Goal: Task Accomplishment & Management: Complete application form

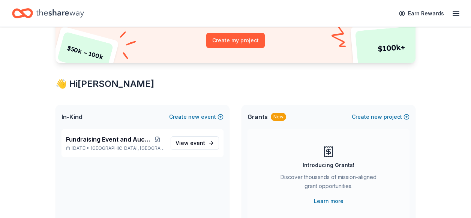
scroll to position [120, 0]
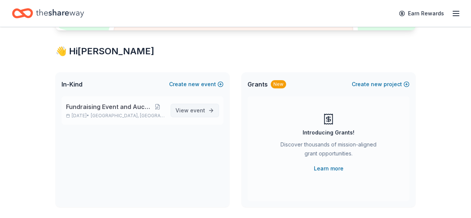
click at [189, 108] on span "View event" at bounding box center [190, 110] width 30 height 9
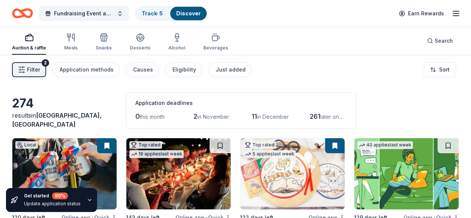
click at [207, 115] on span "in November" at bounding box center [213, 117] width 32 height 6
click at [219, 69] on div "Just added" at bounding box center [231, 69] width 30 height 9
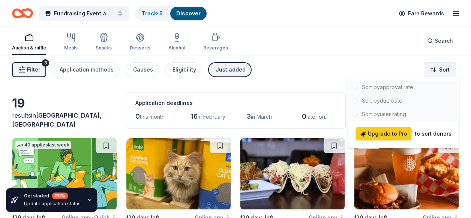
click at [434, 72] on html "Fundraising Event and Auction Track · 5 Discover Earn Rewards Auction & raffle …" at bounding box center [235, 109] width 471 height 218
click at [403, 88] on div at bounding box center [404, 101] width 108 height 40
click at [401, 87] on div at bounding box center [404, 101] width 108 height 40
click at [302, 77] on html "Fundraising Event and Auction Track · 5 Discover Earn Rewards Auction & raffle …" at bounding box center [235, 109] width 471 height 218
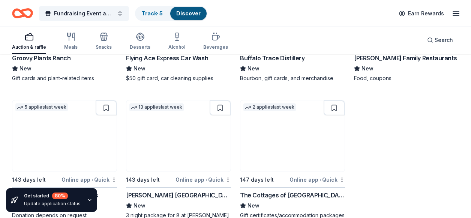
scroll to position [633, 0]
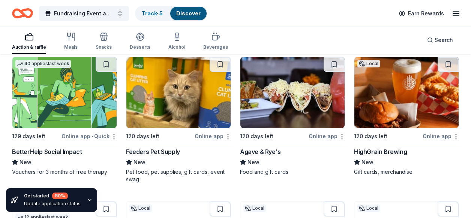
scroll to position [57, 0]
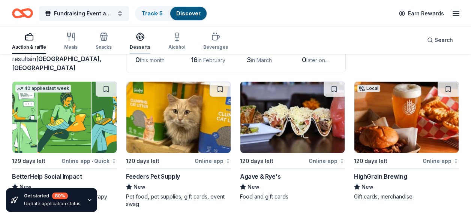
click at [144, 47] on div "Desserts" at bounding box center [140, 47] width 21 height 6
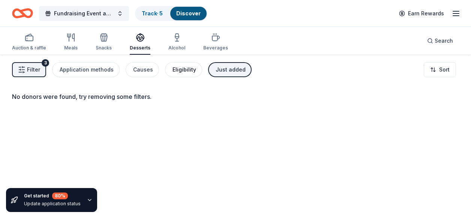
click at [183, 71] on div "Eligibility" at bounding box center [184, 69] width 24 height 9
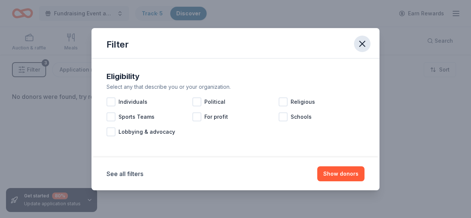
click at [361, 44] on icon "button" at bounding box center [362, 44] width 10 height 10
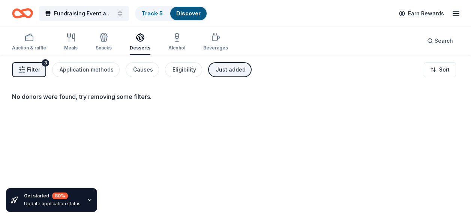
click at [26, 70] on button "Filter 3" at bounding box center [29, 69] width 34 height 15
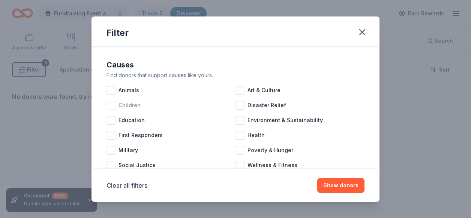
click at [110, 105] on div at bounding box center [110, 105] width 9 height 9
click at [338, 186] on button "Show donors" at bounding box center [340, 185] width 47 height 15
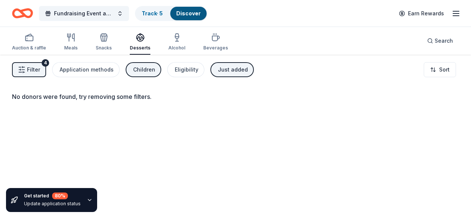
click at [231, 73] on div "Just added" at bounding box center [233, 69] width 30 height 9
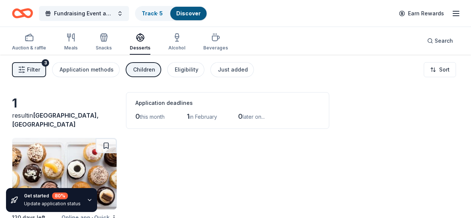
click at [261, 151] on div "120 days left Online app • Quick Molly's Cupcakes New Cupcakes, gift card(s)" at bounding box center [235, 197] width 447 height 119
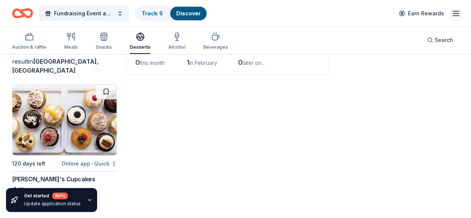
scroll to position [55, 0]
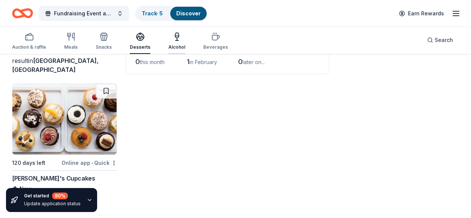
click at [169, 37] on div "button" at bounding box center [176, 36] width 17 height 9
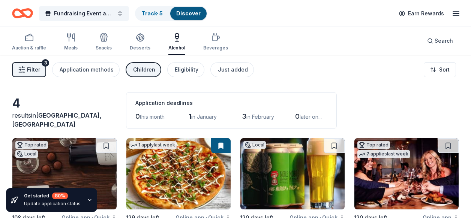
click at [383, 91] on div "4 results in Madeira, OH Application deadlines 0 this month 1 in January 3 in F…" at bounding box center [235, 167] width 471 height 225
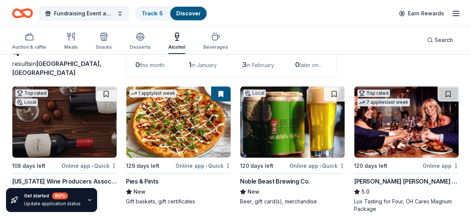
scroll to position [61, 0]
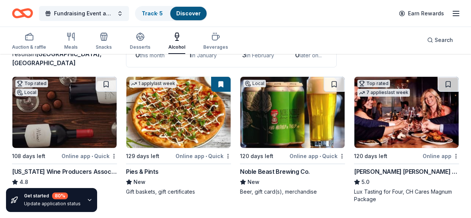
click at [100, 66] on div "results in Madeira, OH" at bounding box center [64, 58] width 105 height 18
click at [68, 171] on div "[US_STATE] Wine Producers Association" at bounding box center [64, 171] width 105 height 9
click at [27, 38] on icon "button" at bounding box center [29, 36] width 9 height 9
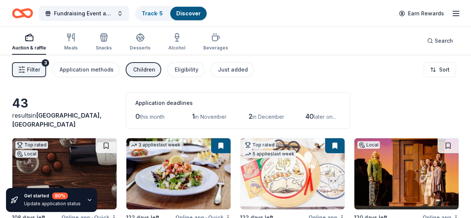
click at [386, 93] on div "43 results in Madeira, OH Application deadlines 0 this month 1 in November 2 in…" at bounding box center [235, 110] width 447 height 37
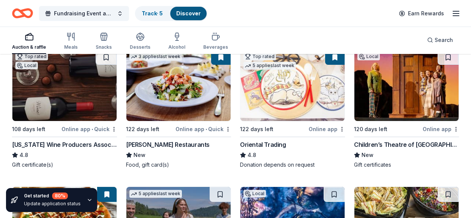
scroll to position [90, 0]
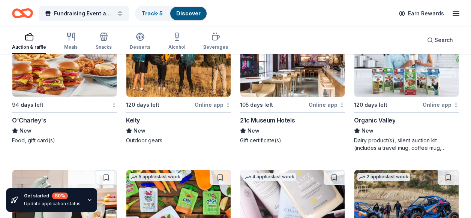
scroll to position [1104, 0]
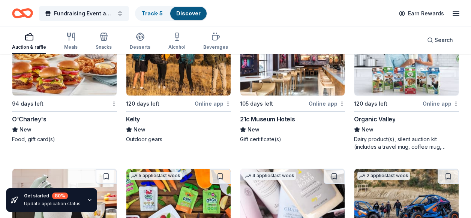
click at [315, 105] on div "Online app" at bounding box center [326, 103] width 36 height 9
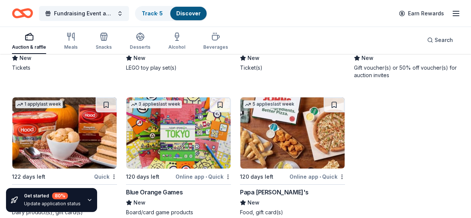
scroll to position [1471, 0]
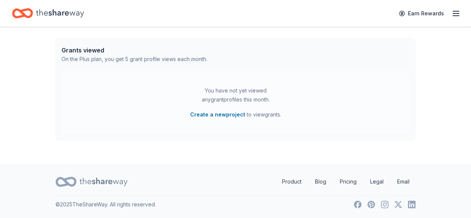
scroll to position [120, 0]
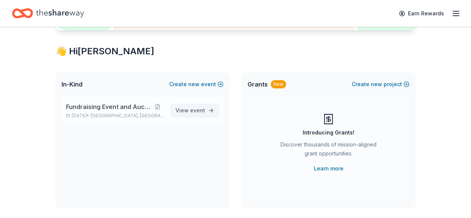
click at [189, 114] on span "View event" at bounding box center [190, 110] width 30 height 9
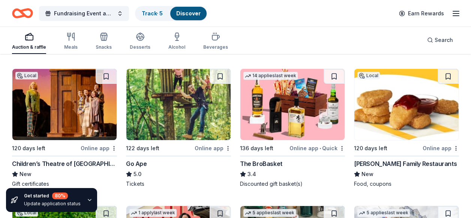
scroll to position [2200, 0]
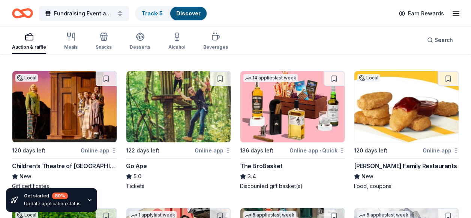
click at [310, 133] on img at bounding box center [292, 106] width 104 height 71
click at [326, 41] on div "Auction & raffle Meals Snacks Desserts Alcohol Beverages Search" at bounding box center [235, 40] width 447 height 28
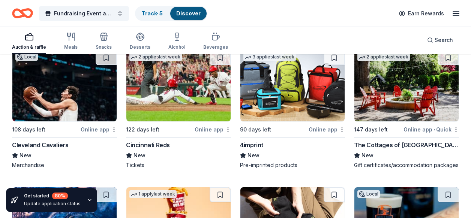
scroll to position [2648, 0]
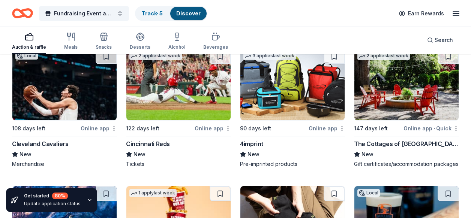
click at [210, 126] on div "Online app" at bounding box center [213, 128] width 36 height 9
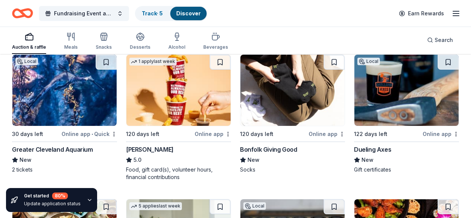
scroll to position [2765, 0]
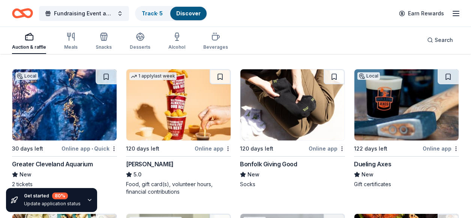
click at [404, 135] on img at bounding box center [406, 104] width 104 height 71
click at [440, 188] on div "Gift certificates" at bounding box center [406, 184] width 105 height 7
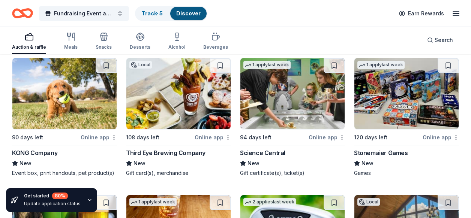
scroll to position [3065, 0]
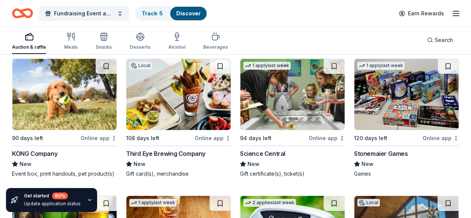
click at [388, 158] on div "Stonemaier Games" at bounding box center [381, 153] width 54 height 9
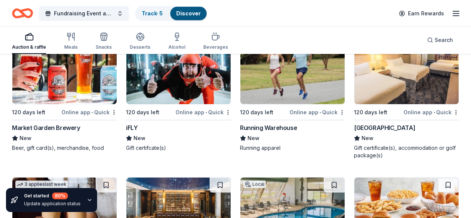
scroll to position [4089, 0]
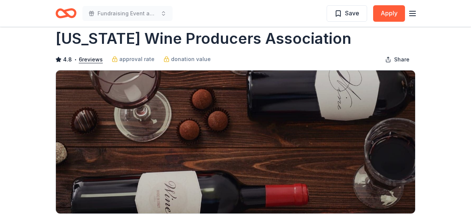
scroll to position [15, 0]
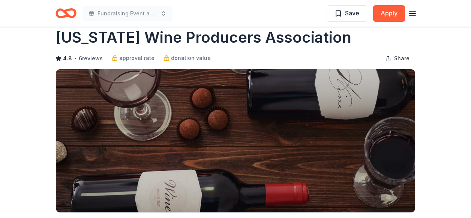
click at [90, 61] on button "6 reviews" at bounding box center [91, 58] width 24 height 9
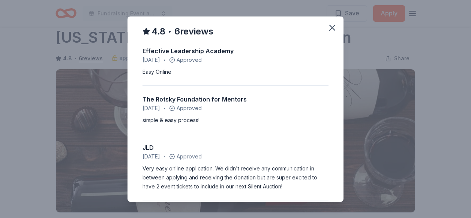
click at [324, 116] on div "simple & easy process!" at bounding box center [235, 120] width 186 height 9
click at [314, 72] on div "Easy Online" at bounding box center [235, 71] width 186 height 9
click at [328, 29] on icon "button" at bounding box center [332, 27] width 10 height 10
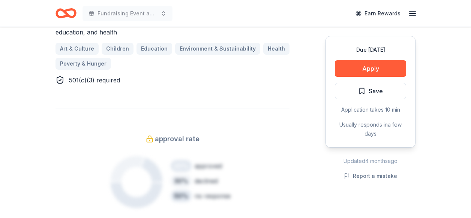
scroll to position [512, 0]
click at [378, 69] on button "Apply" at bounding box center [370, 68] width 71 height 16
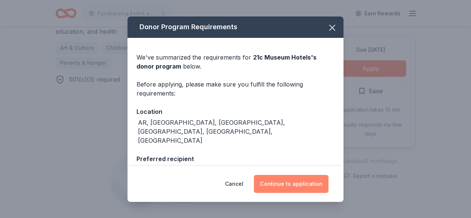
click at [291, 181] on button "Continue to application" at bounding box center [291, 184] width 75 height 18
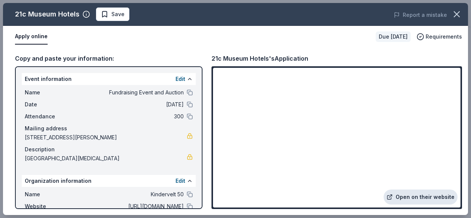
click at [412, 197] on link "Open on their website" at bounding box center [420, 197] width 74 height 15
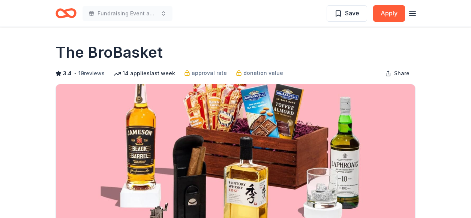
click at [87, 76] on button "19 reviews" at bounding box center [91, 73] width 26 height 9
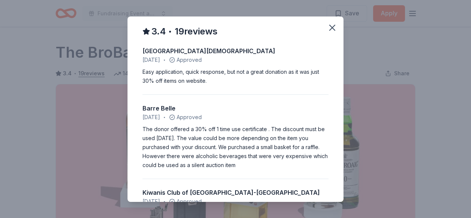
click at [316, 109] on div "Barre Belle" at bounding box center [235, 108] width 186 height 9
click at [319, 105] on div "Barre Belle" at bounding box center [235, 108] width 186 height 9
click at [223, 168] on div "The donor offered a 30% off 1 time use certificate . The discount must be used …" at bounding box center [235, 147] width 186 height 45
click at [217, 190] on div "Kiwanis Club of Ozone Park-Woodhaven" at bounding box center [235, 192] width 186 height 9
click at [290, 157] on div "The donor offered a 30% off 1 time use certificate . The discount must be used …" at bounding box center [235, 147] width 186 height 45
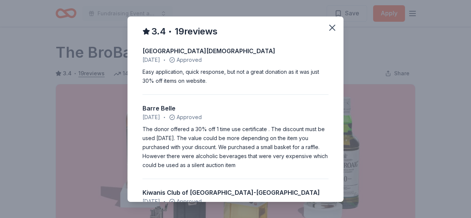
click at [203, 196] on div "Kiwanis Club of Ozone Park-Woodhaven" at bounding box center [235, 192] width 186 height 9
click at [331, 25] on icon "button" at bounding box center [332, 27] width 10 height 10
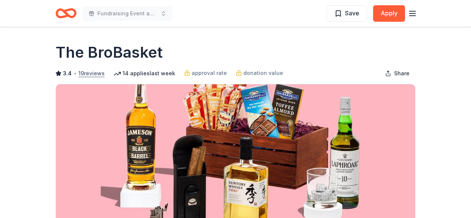
click at [96, 75] on button "19 reviews" at bounding box center [91, 73] width 26 height 9
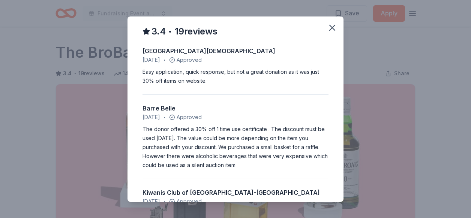
click at [230, 77] on div "Easy application, quick response, but not a great donation as it was just 30% o…" at bounding box center [235, 76] width 186 height 18
click at [333, 28] on icon "button" at bounding box center [331, 27] width 5 height 5
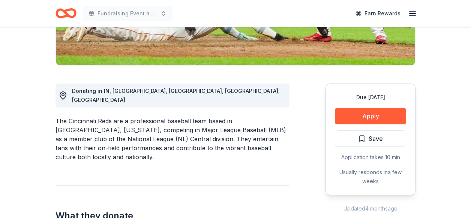
scroll to position [165, 0]
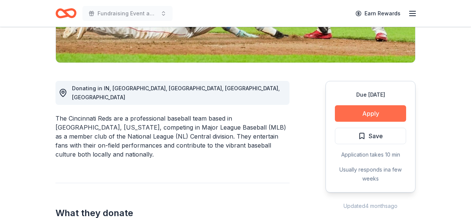
click at [373, 116] on button "Apply" at bounding box center [370, 113] width 71 height 16
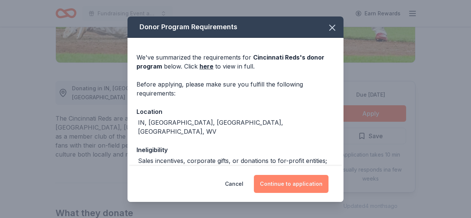
click at [283, 183] on button "Continue to application" at bounding box center [291, 184] width 75 height 18
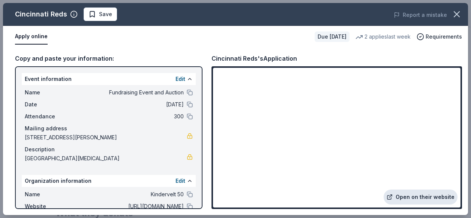
click at [427, 196] on link "Open on their website" at bounding box center [420, 197] width 74 height 15
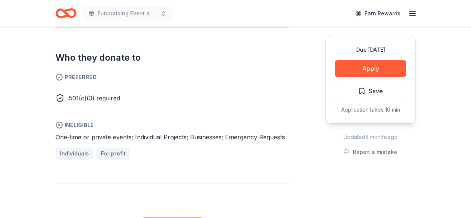
scroll to position [420, 0]
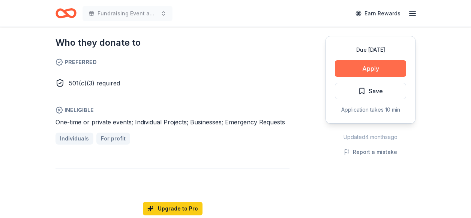
click at [376, 70] on button "Apply" at bounding box center [370, 68] width 71 height 16
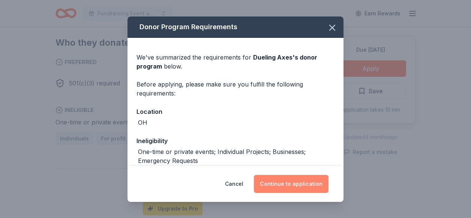
click at [292, 188] on button "Continue to application" at bounding box center [291, 184] width 75 height 18
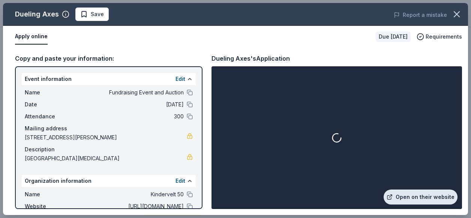
click at [421, 197] on link "Open on their website" at bounding box center [420, 197] width 74 height 15
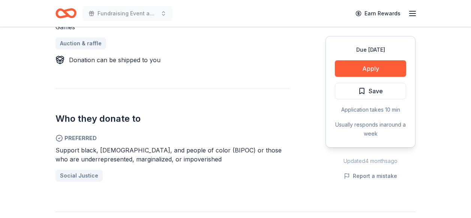
scroll to position [345, 0]
